Goal: Task Accomplishment & Management: Manage account settings

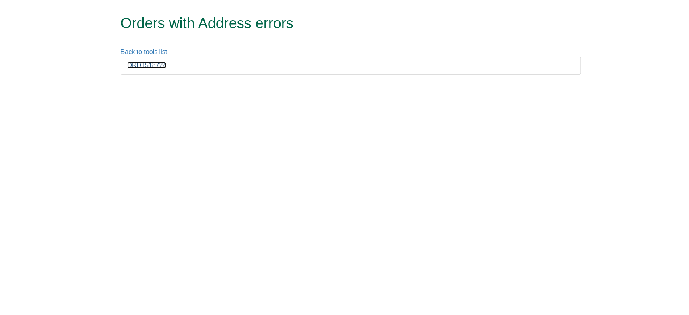
click at [162, 65] on link "ORD1518724" at bounding box center [147, 65] width 40 height 7
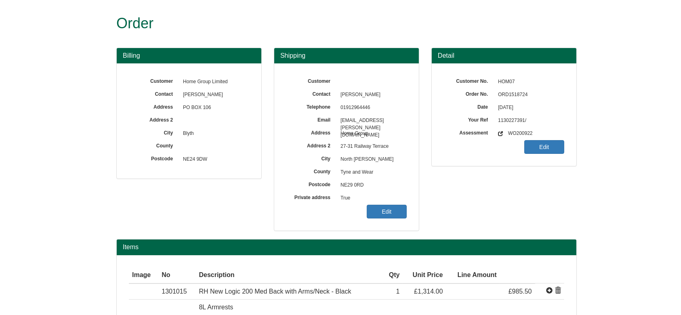
click at [503, 93] on span "ORD1518724" at bounding box center [529, 94] width 70 height 13
copy span "ORD1518724"
click at [385, 205] on link "Edit" at bounding box center [387, 212] width 40 height 14
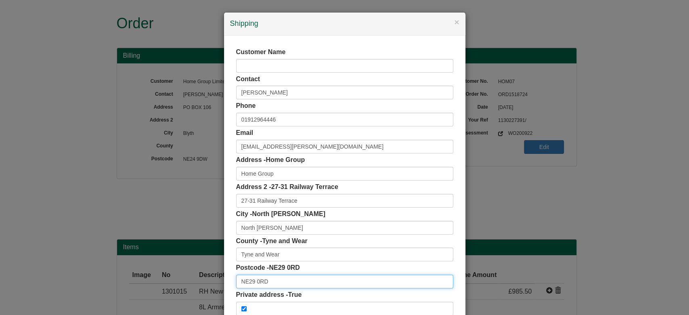
drag, startPoint x: 256, startPoint y: 281, endPoint x: 187, endPoint y: 274, distance: 69.5
click at [187, 274] on div "× Shipping Customer Name Contact Liz Dixon Phone 01912964446 Email liz.dixon@ho…" at bounding box center [344, 157] width 689 height 315
drag, startPoint x: 279, startPoint y: 283, endPoint x: 193, endPoint y: 263, distance: 88.6
click at [164, 275] on div "× Shipping Customer Name Contact Liz Dixon Phone 01912964446 Email liz.dixon@ho…" at bounding box center [344, 157] width 689 height 315
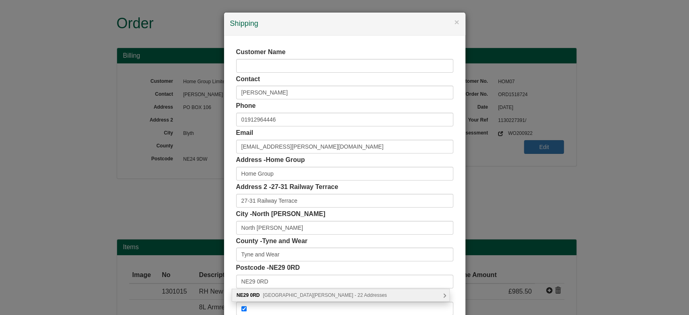
click at [370, 294] on div "NE29 0RD Highbury Place, North Shields - 22 Addresses" at bounding box center [340, 295] width 217 height 12
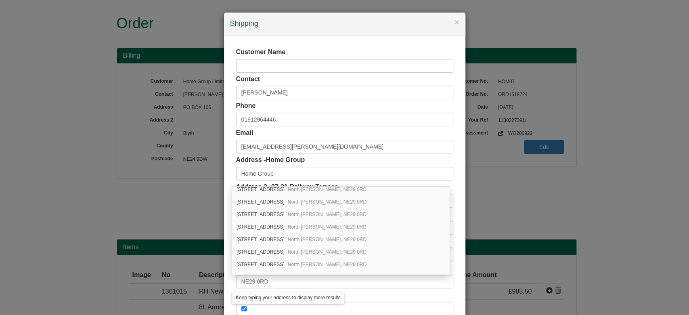
scroll to position [185, 0]
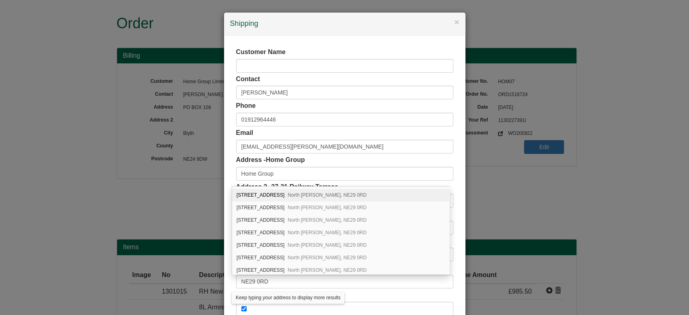
click at [448, 163] on div "Address - Home Group Home Group" at bounding box center [344, 167] width 217 height 25
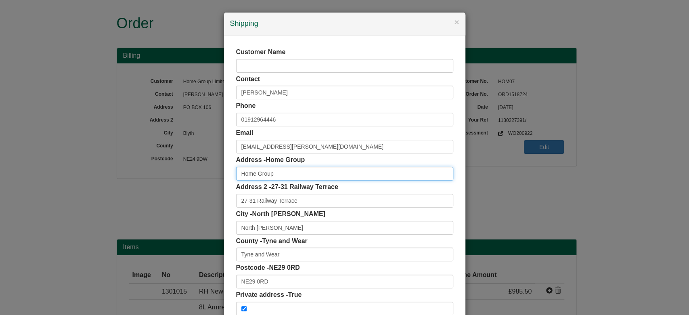
click at [294, 171] on input "Home Group" at bounding box center [344, 174] width 217 height 14
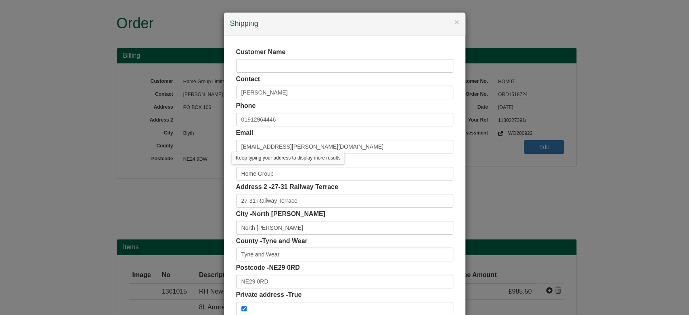
click at [227, 191] on div "Customer Name Contact Liz Dixon Phone 01912964446 Email liz.dixon@homegroup.org…" at bounding box center [344, 182] width 241 height 292
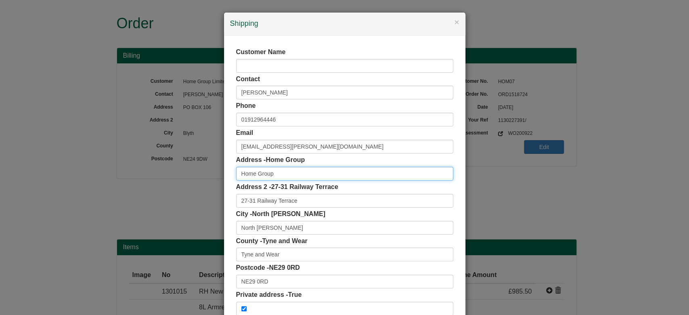
click at [288, 173] on input "Home Group" at bounding box center [344, 174] width 217 height 14
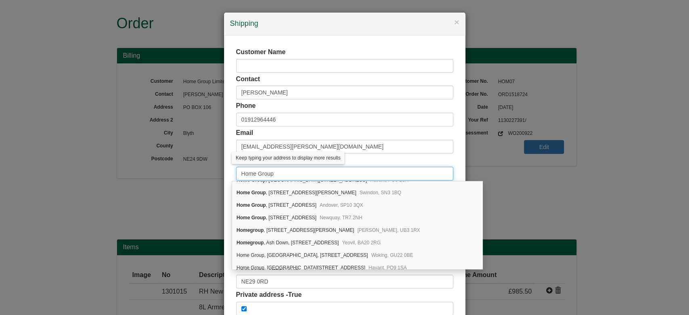
scroll to position [48, 0]
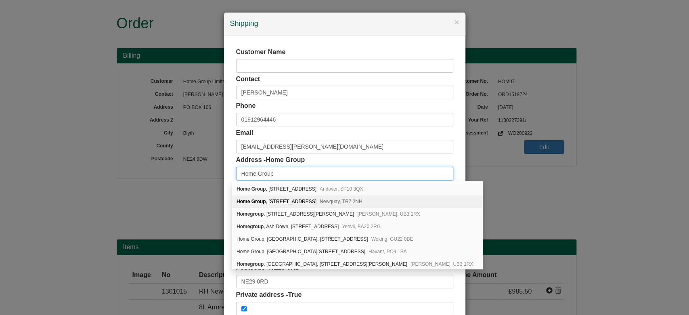
type input "Home Group"
click at [216, 193] on div "× Shipping Customer Name Contact Liz Dixon Phone 01912964446 Email liz.dixon@ho…" at bounding box center [344, 157] width 689 height 315
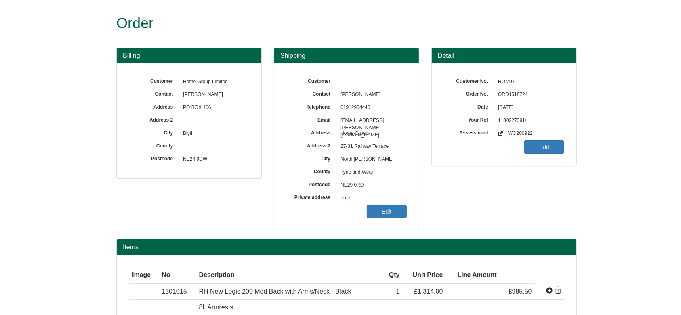
click at [390, 202] on span "True" at bounding box center [371, 198] width 70 height 13
click at [392, 206] on link "Edit" at bounding box center [387, 212] width 40 height 14
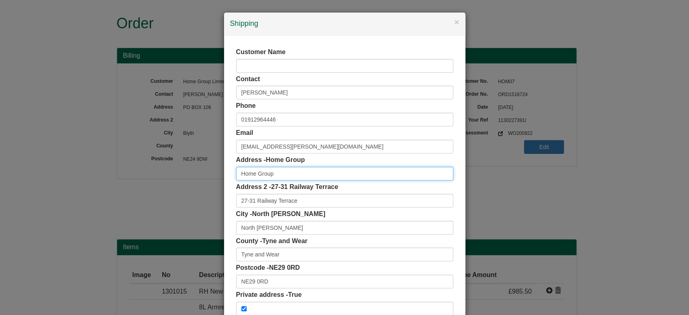
scroll to position [0, 0]
drag, startPoint x: 279, startPoint y: 168, endPoint x: 227, endPoint y: 177, distance: 52.4
click at [227, 177] on div "Customer Name Contact Liz Dixon Phone 01912964446 Email liz.dixon@homegroup.org…" at bounding box center [344, 182] width 241 height 292
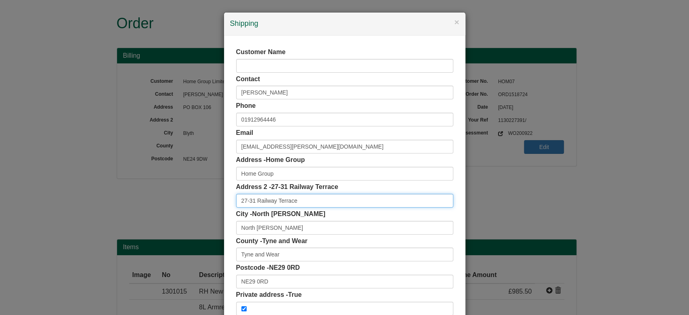
drag, startPoint x: 310, startPoint y: 199, endPoint x: 174, endPoint y: 203, distance: 135.3
click at [174, 203] on div "× Shipping Customer Name Contact Liz Dixon Phone 01912964446 Email liz.dixon@ho…" at bounding box center [344, 157] width 689 height 315
